Goal: Find specific page/section: Find specific page/section

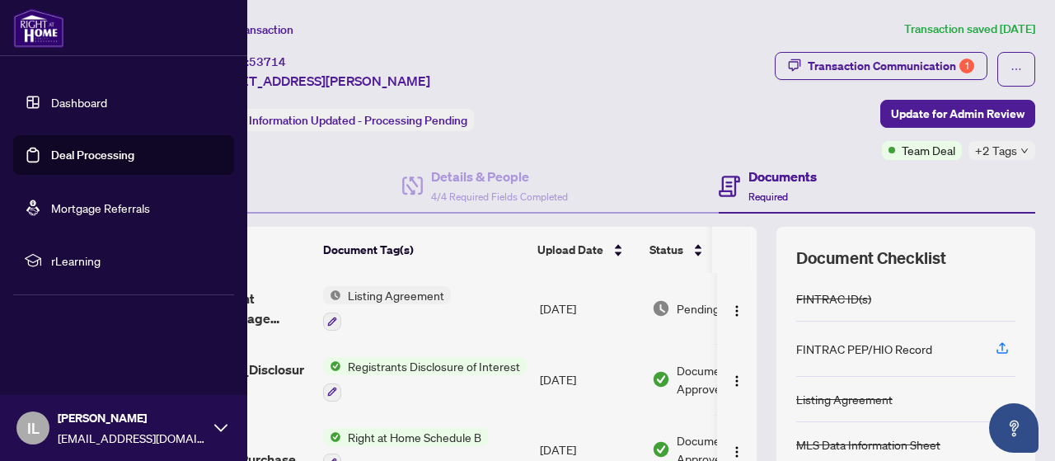
click at [79, 153] on link "Deal Processing" at bounding box center [92, 155] width 83 height 15
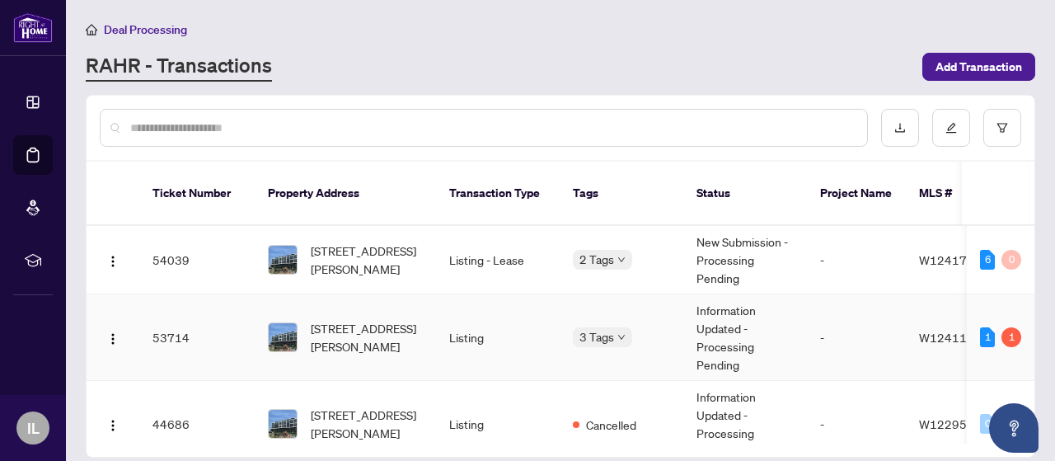
click at [1006, 327] on div "1" at bounding box center [1012, 337] width 20 height 20
click at [608, 32] on div "Deal Processing" at bounding box center [561, 29] width 950 height 19
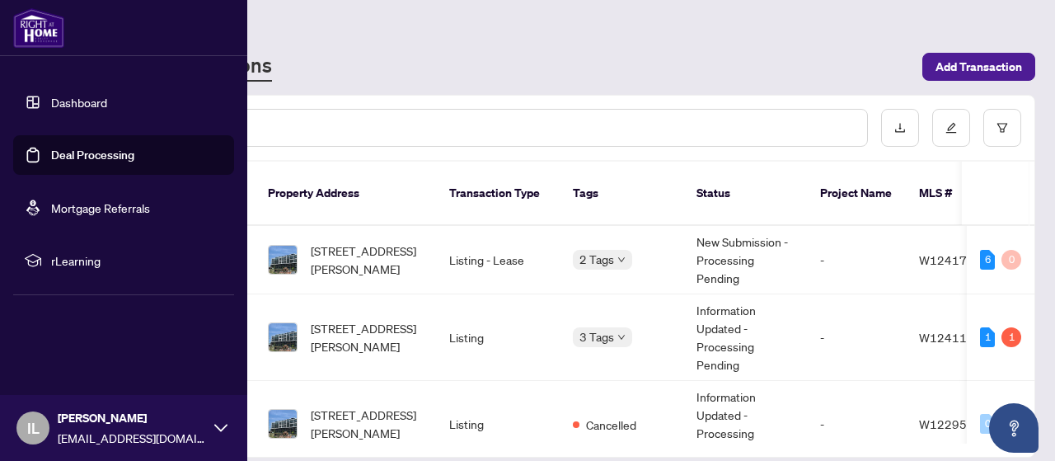
click at [87, 106] on link "Dashboard" at bounding box center [79, 102] width 56 height 15
